Goal: Task Accomplishment & Management: Use online tool/utility

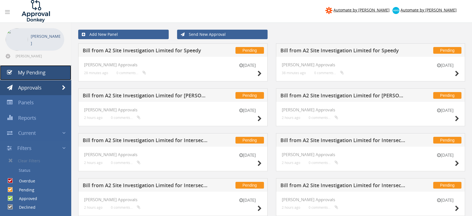
click at [34, 75] on span "My Pending" at bounding box center [32, 72] width 28 height 7
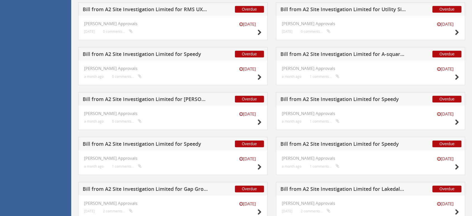
scroll to position [780, 0]
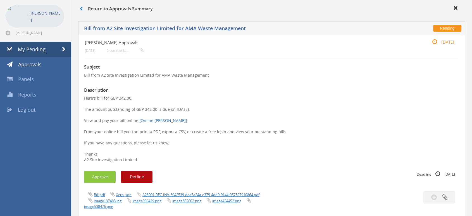
scroll to position [62, 0]
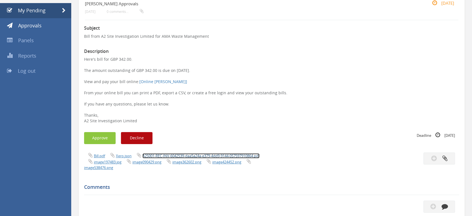
click at [162, 154] on link "A2S001-REC-INV-6042539-daa5a24a-e379-4dd9-9144-057597910864.pdf" at bounding box center [201, 155] width 117 height 5
click at [100, 142] on button "Approve" at bounding box center [100, 138] width 32 height 12
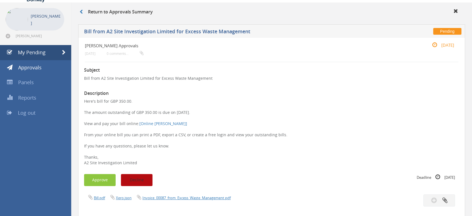
scroll to position [31, 0]
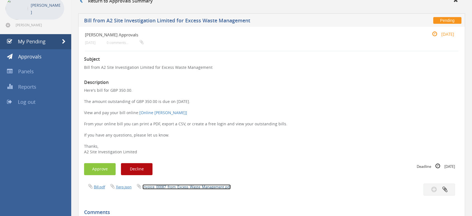
click at [170, 186] on link "Invoice_00087_from_Excess_Waste_Management.pdf" at bounding box center [187, 186] width 88 height 5
click at [93, 171] on button "Approve" at bounding box center [100, 169] width 32 height 12
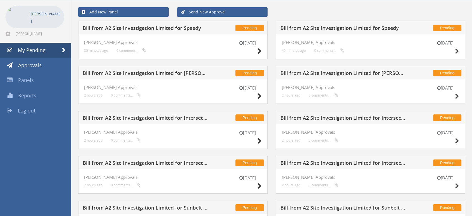
scroll to position [31, 0]
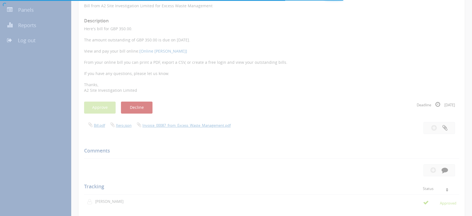
scroll to position [93, 0]
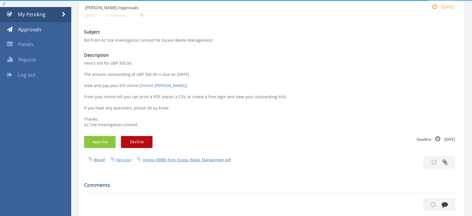
scroll to position [62, 0]
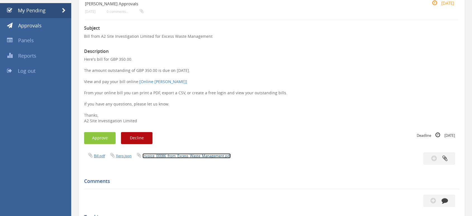
click at [176, 156] on link "Invoice_00086_from_Excess_Waste_Management.pdf" at bounding box center [187, 155] width 88 height 5
click at [106, 138] on button "Approve" at bounding box center [100, 138] width 32 height 12
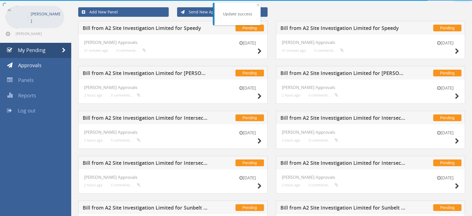
scroll to position [62, 0]
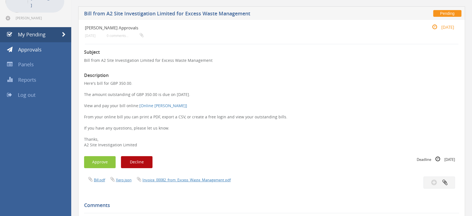
scroll to position [93, 0]
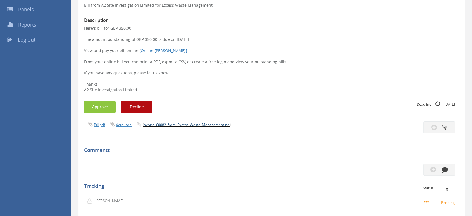
click at [188, 126] on link "Invoice_00082_from_Excess_Waste_Management.pdf" at bounding box center [187, 124] width 88 height 5
click at [108, 110] on button "Approve" at bounding box center [100, 107] width 32 height 12
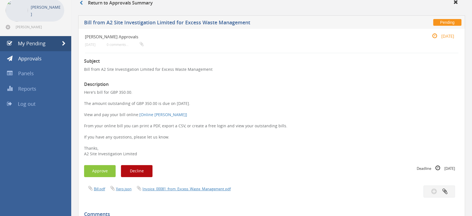
scroll to position [62, 0]
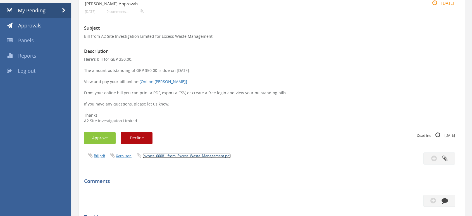
click at [184, 154] on link "Invoice_00081_from_Excess_Waste_Management.pdf" at bounding box center [187, 155] width 88 height 5
click at [108, 135] on button "Approve" at bounding box center [100, 138] width 32 height 12
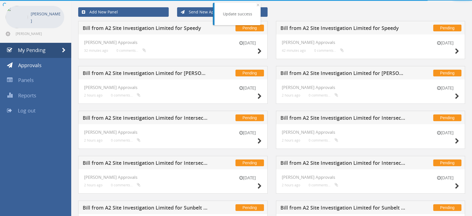
scroll to position [62, 0]
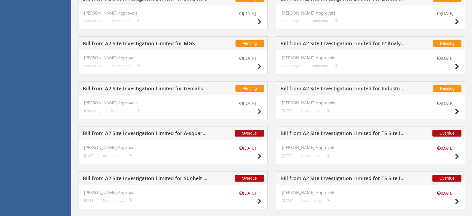
scroll to position [271, 0]
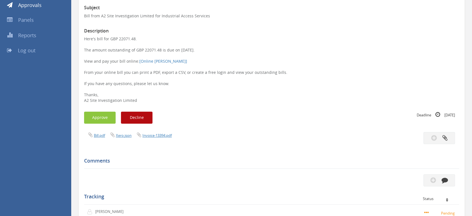
scroll to position [93, 0]
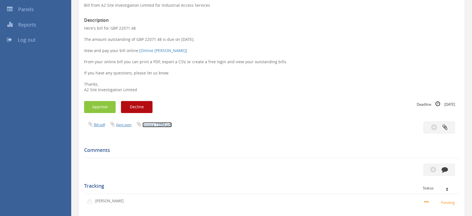
click at [159, 125] on link "Invoice-13394.pdf" at bounding box center [157, 124] width 29 height 5
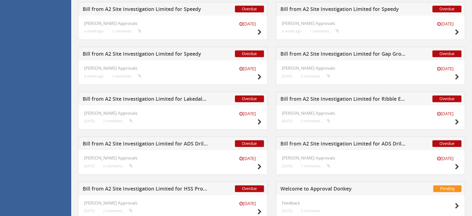
scroll to position [646, 0]
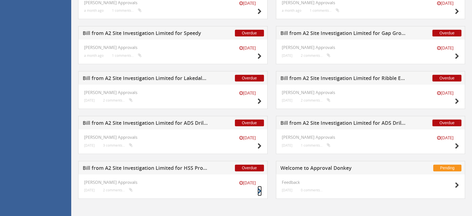
click at [260, 192] on icon at bounding box center [260, 191] width 4 height 6
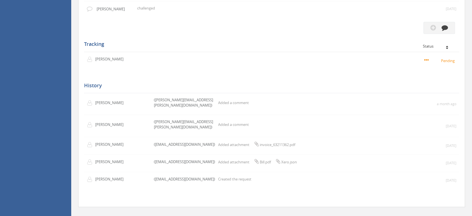
scroll to position [141, 0]
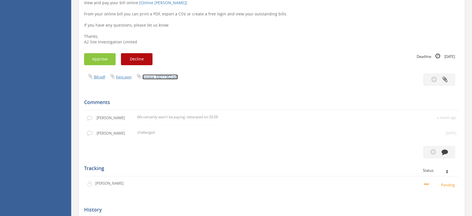
click at [159, 76] on link "invoice_63211362.pdf" at bounding box center [161, 76] width 36 height 5
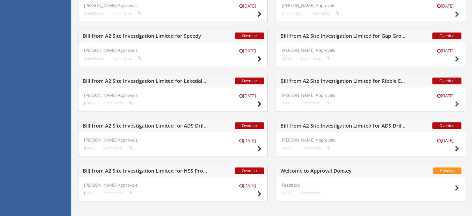
scroll to position [646, 0]
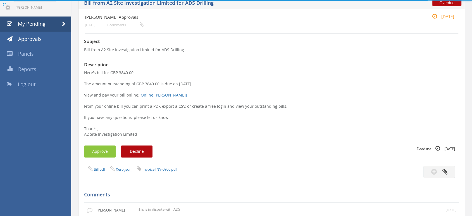
scroll to position [93, 0]
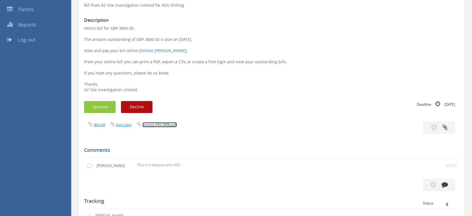
click at [159, 126] on link "Invoice INV-0906.pdf" at bounding box center [160, 124] width 34 height 5
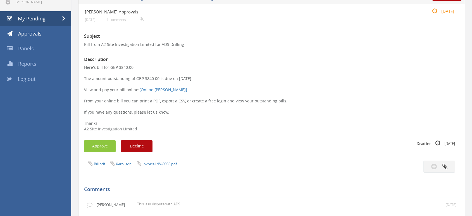
scroll to position [124, 0]
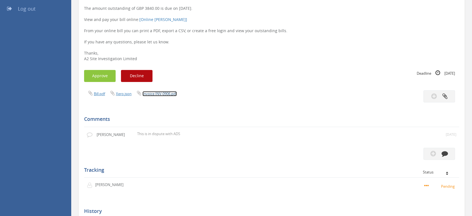
click at [164, 94] on link "Invoice INV-0906.pdf" at bounding box center [160, 93] width 34 height 5
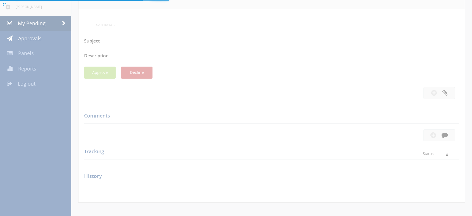
scroll to position [54, 0]
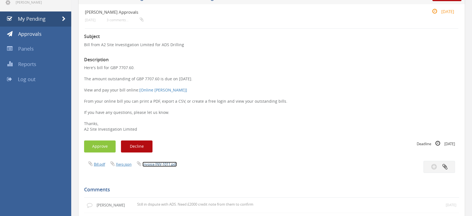
click at [160, 163] on link "Invoice INV-1011.pdf" at bounding box center [160, 164] width 34 height 5
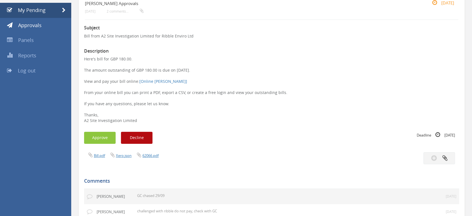
scroll to position [93, 0]
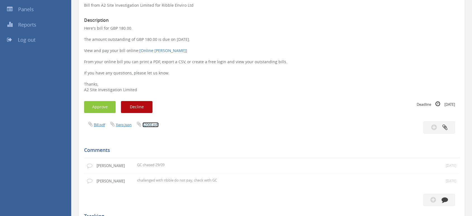
click at [153, 126] on link "62066.pdf" at bounding box center [151, 124] width 16 height 5
click at [142, 110] on button "Decline" at bounding box center [137, 107] width 32 height 12
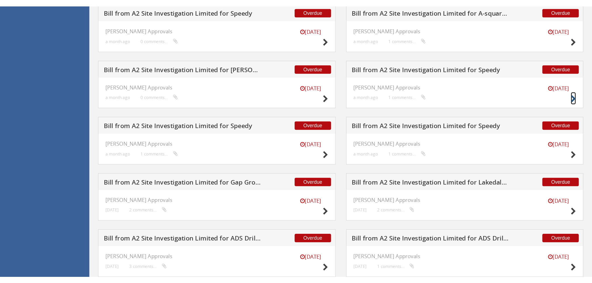
scroll to position [580, 0]
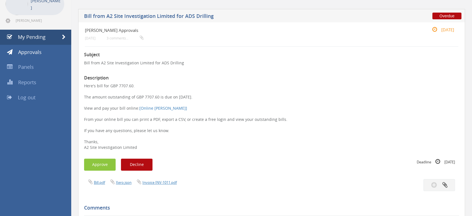
scroll to position [62, 0]
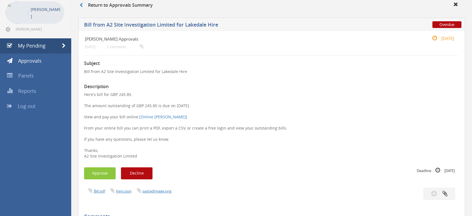
scroll to position [62, 0]
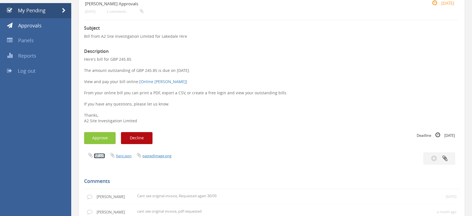
click at [98, 155] on link "Bill.pdf" at bounding box center [99, 155] width 11 height 5
click at [154, 155] on link "pastedImage.png" at bounding box center [157, 155] width 29 height 5
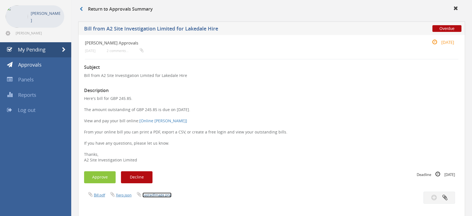
scroll to position [0, 0]
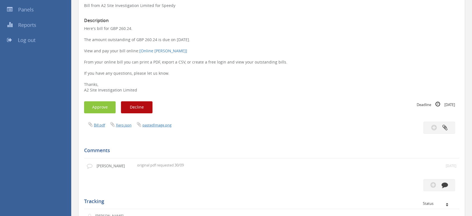
scroll to position [93, 0]
click at [103, 126] on link "Bill.pdf" at bounding box center [99, 124] width 11 height 5
click at [101, 107] on button "Approve" at bounding box center [100, 107] width 32 height 12
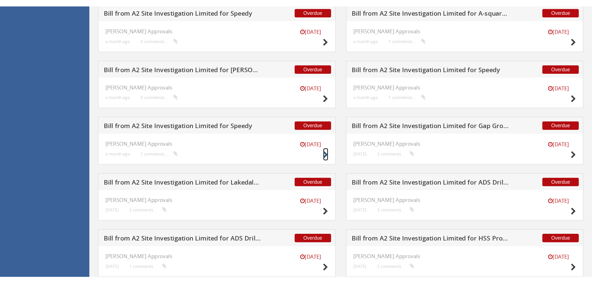
scroll to position [580, 0]
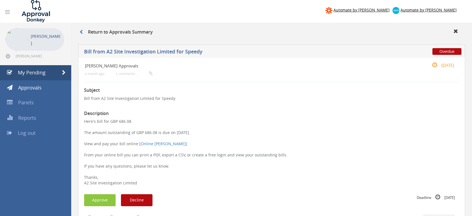
drag, startPoint x: 118, startPoint y: 121, endPoint x: 131, endPoint y: 120, distance: 12.3
click at [131, 120] on p "Here's bill for GBP 686.08. The amount outstanding of GBP 686.08 is due on [DAT…" at bounding box center [271, 152] width 375 height 67
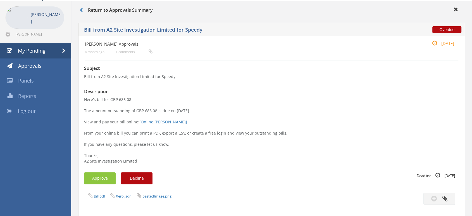
scroll to position [31, 0]
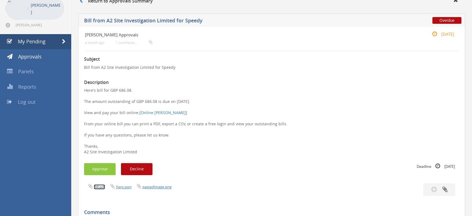
click at [95, 187] on link "Bill.pdf" at bounding box center [99, 186] width 11 height 5
click at [105, 171] on button "Approve" at bounding box center [100, 169] width 32 height 12
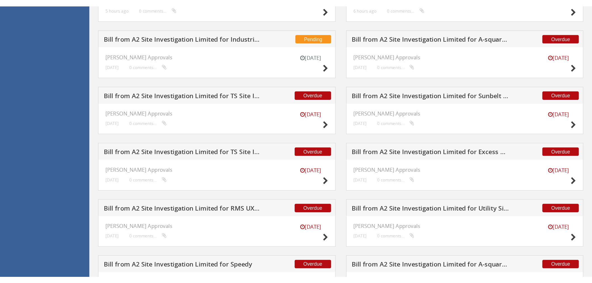
scroll to position [383, 0]
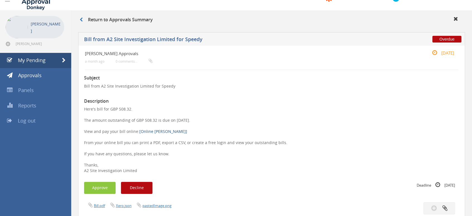
scroll to position [31, 0]
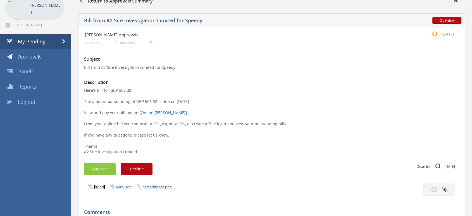
click at [101, 186] on link "Bill.pdf" at bounding box center [99, 186] width 11 height 5
click at [104, 169] on button "Approve" at bounding box center [100, 169] width 32 height 12
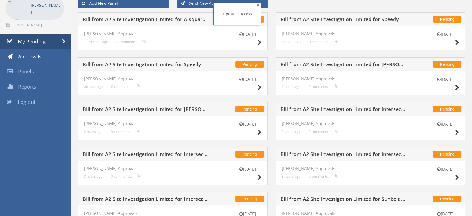
click at [257, 4] on span "×" at bounding box center [258, 5] width 3 height 8
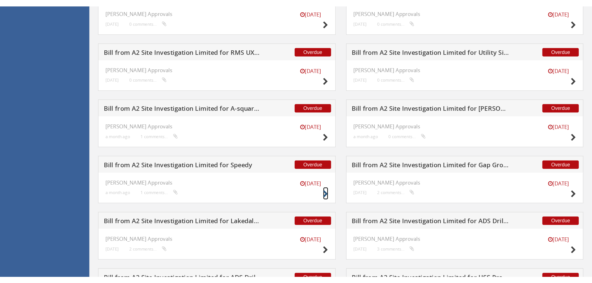
scroll to position [507, 0]
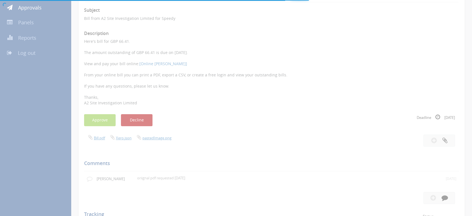
scroll to position [93, 0]
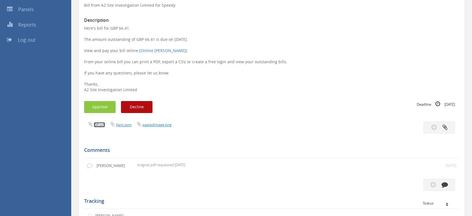
click at [100, 125] on link "Bill.pdf" at bounding box center [99, 124] width 11 height 5
click at [94, 109] on button "Approve" at bounding box center [100, 107] width 32 height 12
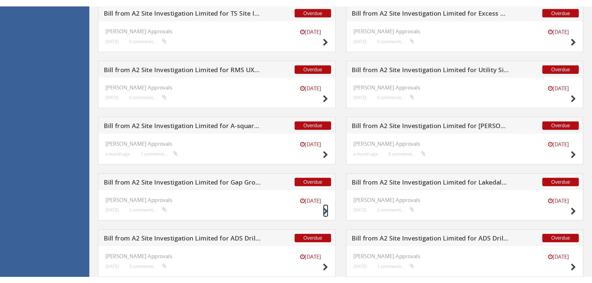
scroll to position [490, 0]
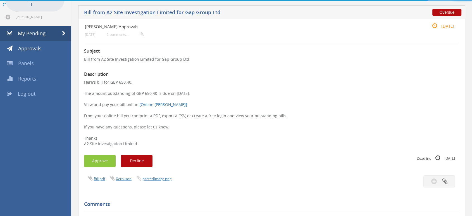
scroll to position [62, 0]
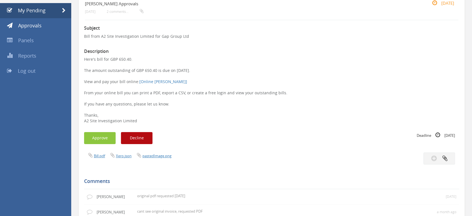
click at [106, 156] on span "Bill.pdf" at bounding box center [95, 155] width 22 height 5
click at [102, 157] on link "Bill.pdf" at bounding box center [99, 155] width 11 height 5
click at [92, 136] on button "Approve" at bounding box center [100, 138] width 32 height 12
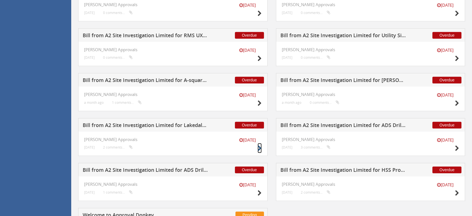
scroll to position [494, 0]
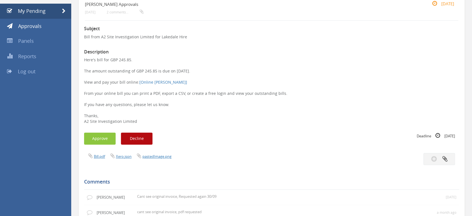
scroll to position [62, 0]
click at [93, 157] on icon at bounding box center [90, 155] width 4 height 6
click at [96, 156] on link "Bill.pdf" at bounding box center [99, 155] width 11 height 5
click at [105, 140] on button "Approve" at bounding box center [100, 138] width 32 height 12
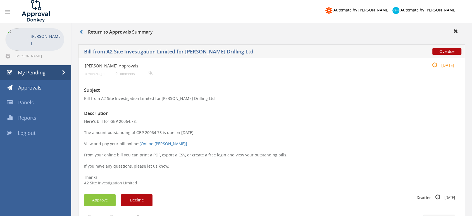
scroll to position [62, 0]
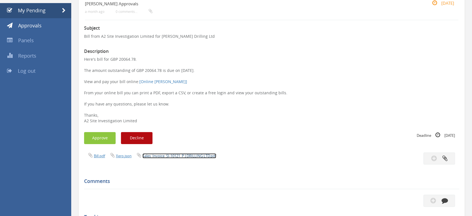
click at [166, 156] on link "Sales_Invoice_SI-10121_P J DRILLING LTD.pdf" at bounding box center [180, 155] width 74 height 5
click at [100, 136] on button "Approve" at bounding box center [100, 138] width 32 height 12
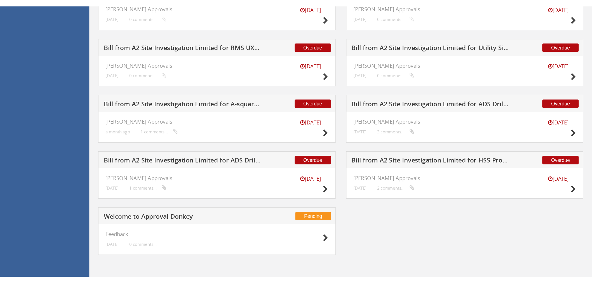
scroll to position [445, 0]
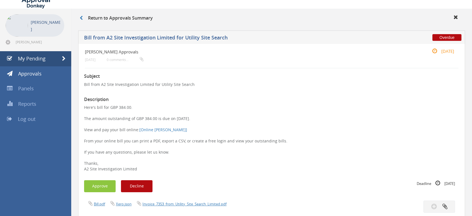
scroll to position [93, 0]
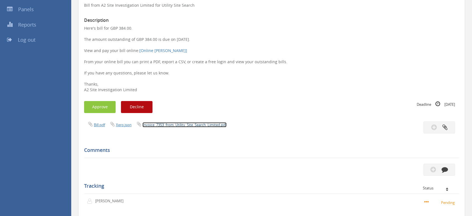
click at [176, 123] on link "Invoice_7353_from_Utility_Site_Search_Limited.pdf" at bounding box center [185, 124] width 84 height 5
click at [96, 106] on button "Approve" at bounding box center [100, 107] width 32 height 12
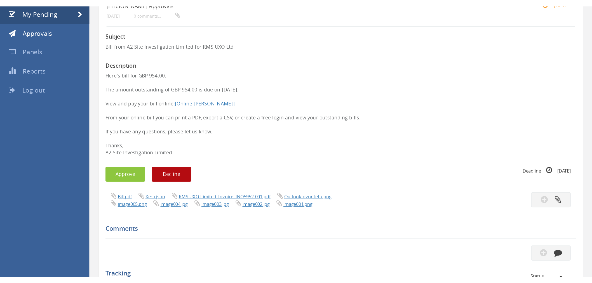
scroll to position [93, 0]
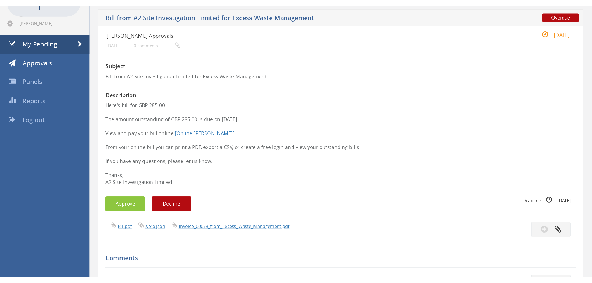
scroll to position [93, 0]
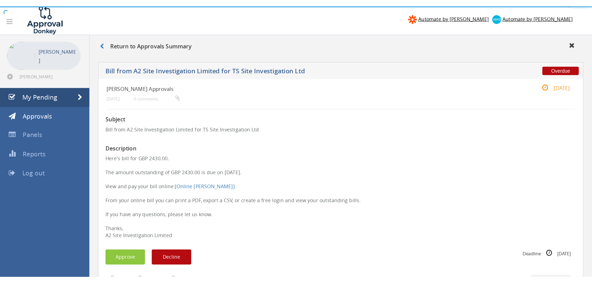
scroll to position [62, 0]
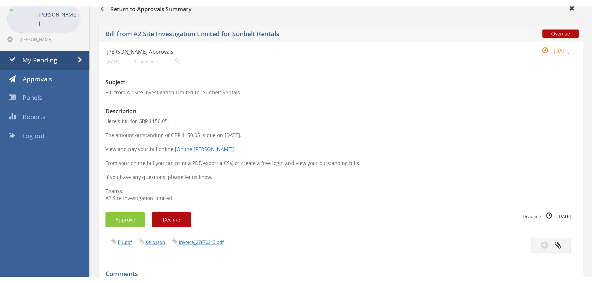
scroll to position [62, 0]
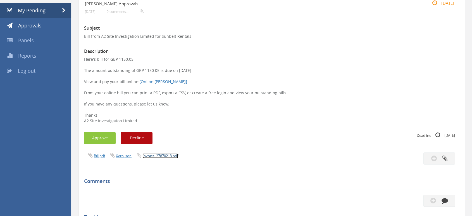
click at [160, 157] on link "Invoice_27870213.pdf" at bounding box center [161, 155] width 36 height 5
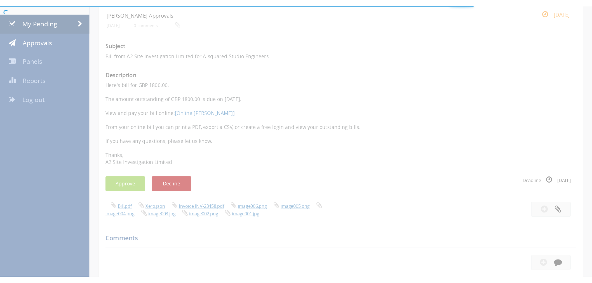
scroll to position [62, 0]
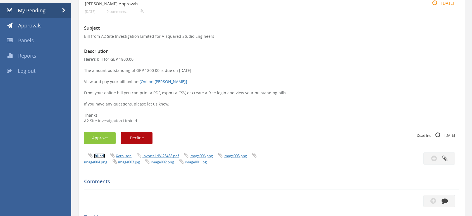
click at [103, 156] on link "Bill.pdf" at bounding box center [99, 155] width 11 height 5
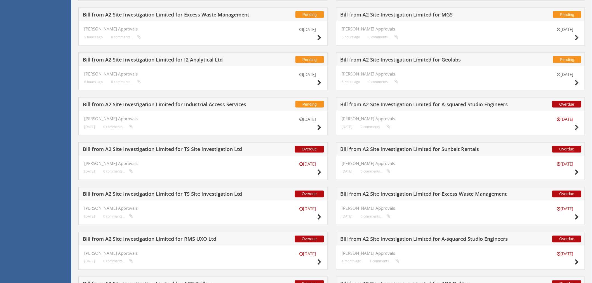
scroll to position [401, 0]
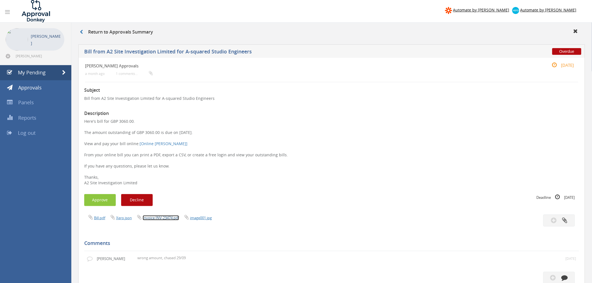
click at [168, 219] on link "Invoice INV-23474.pdf" at bounding box center [161, 217] width 36 height 5
click at [127, 121] on p "Here's bill for GBP 3060.00. The amount outstanding of GBP 3060.00 is due on [D…" at bounding box center [331, 152] width 495 height 67
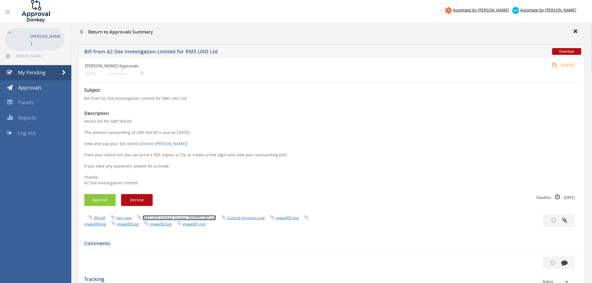
click at [178, 218] on link "RMS-UXO-Limited_Invoice_INO5952-001.pdf" at bounding box center [179, 217] width 73 height 5
click at [95, 206] on button "Approve" at bounding box center [100, 200] width 32 height 12
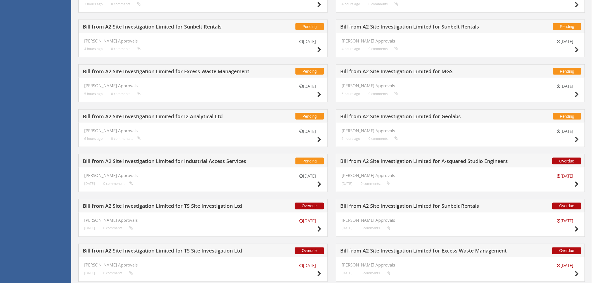
scroll to position [401, 0]
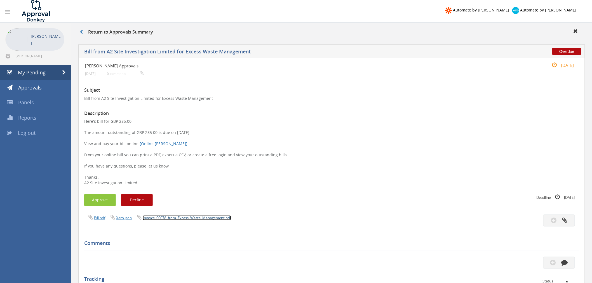
click at [203, 220] on link "Invoice_00078_from_Excess_Waste_Management.pdf" at bounding box center [187, 217] width 88 height 5
click at [107, 205] on button "Approve" at bounding box center [100, 200] width 32 height 12
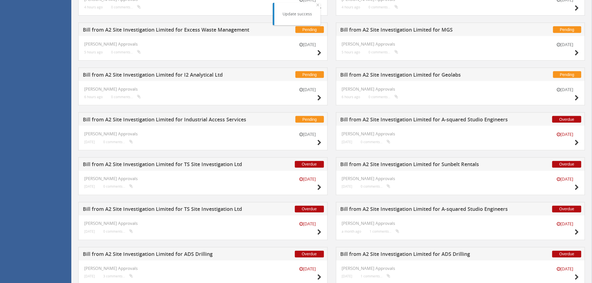
scroll to position [356, 0]
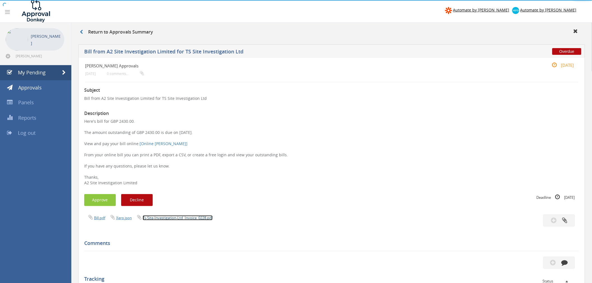
click at [175, 218] on link "Ts-Site-Investigation-Ltd_Invoice_0228.pdf" at bounding box center [178, 217] width 70 height 5
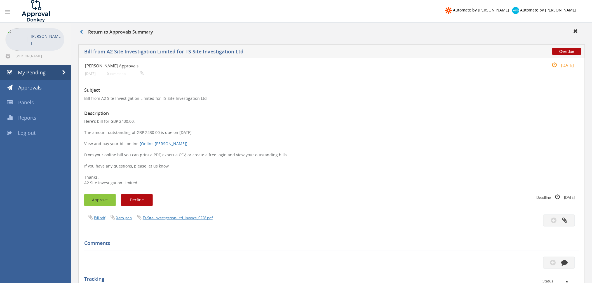
click at [97, 197] on button "Approve" at bounding box center [100, 200] width 32 height 12
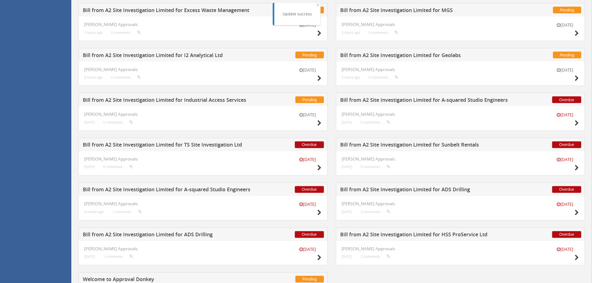
scroll to position [342, 0]
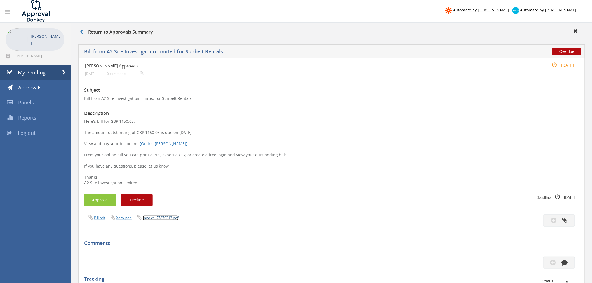
click at [159, 217] on link "Invoice_27870213.pdf" at bounding box center [161, 217] width 36 height 5
click at [136, 202] on button "Decline" at bounding box center [137, 200] width 32 height 12
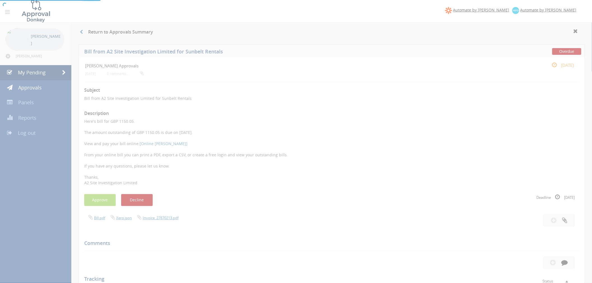
click at [162, 219] on div at bounding box center [296, 141] width 592 height 283
click at [160, 218] on div at bounding box center [296, 141] width 592 height 283
click at [160, 219] on div at bounding box center [296, 141] width 592 height 283
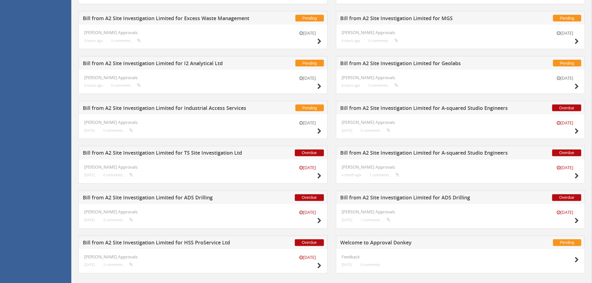
scroll to position [311, 0]
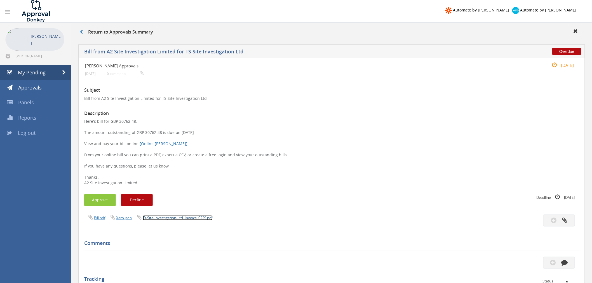
click at [181, 218] on link "Ts-Site-Investigation-Ltd_Invoice_0229.pdf" at bounding box center [178, 217] width 70 height 5
click at [172, 216] on link "Ts-Site-Investigation-Ltd_Invoice_0229.pdf" at bounding box center [178, 217] width 70 height 5
click at [98, 196] on button "Approve" at bounding box center [100, 200] width 32 height 12
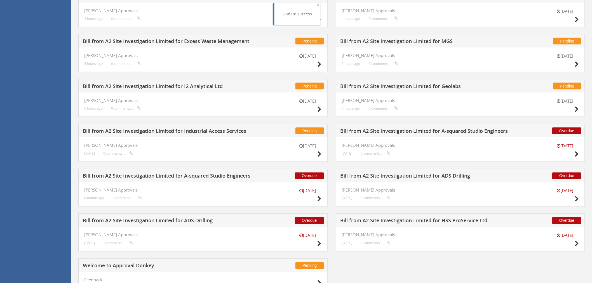
scroll to position [248, 0]
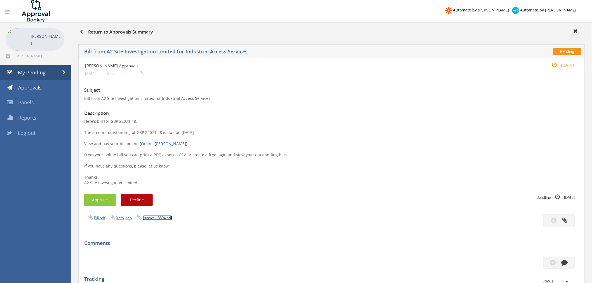
click at [160, 218] on link "Invoice-13394.pdf" at bounding box center [157, 217] width 29 height 5
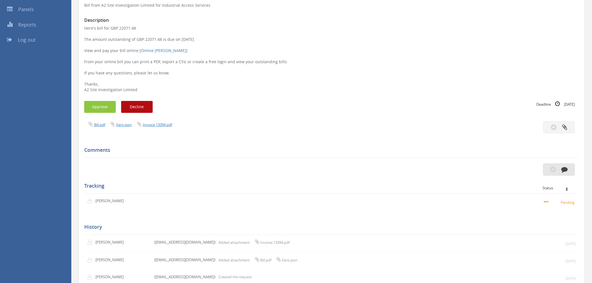
click at [546, 164] on button "button" at bounding box center [559, 170] width 32 height 12
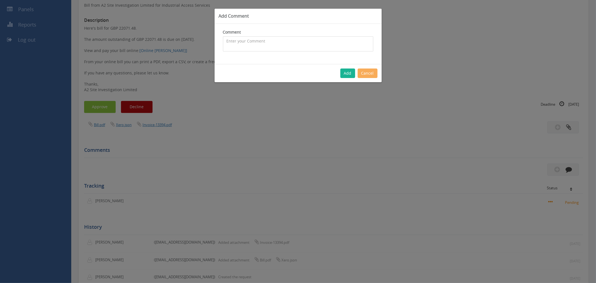
click at [239, 46] on textarea at bounding box center [298, 43] width 150 height 15
click at [269, 41] on textarea "requested breakdown before approving" at bounding box center [298, 43] width 150 height 15
type textarea "requested breakdown from industrial access before approving"
click at [349, 74] on button "Add" at bounding box center [348, 73] width 15 height 10
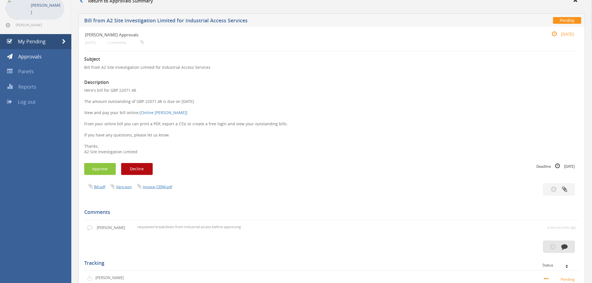
scroll to position [0, 0]
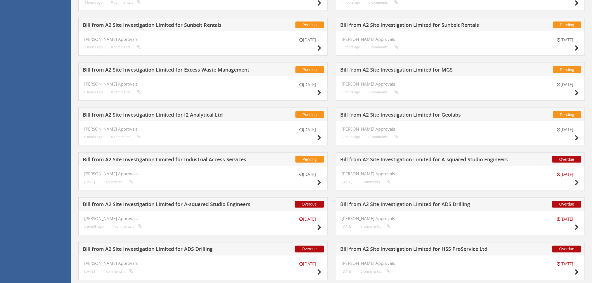
scroll to position [248, 0]
